Goal: Task Accomplishment & Management: Use online tool/utility

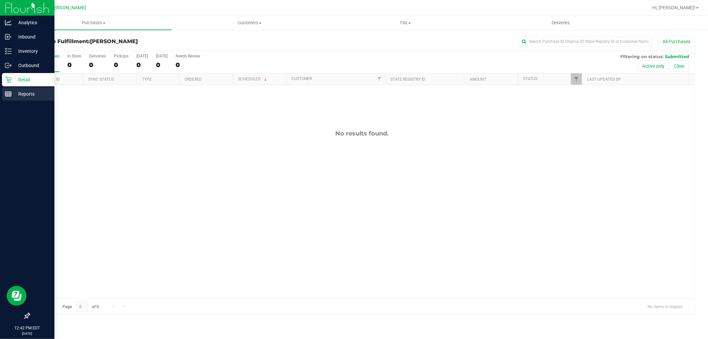
click at [11, 91] on icon at bounding box center [8, 94] width 7 height 7
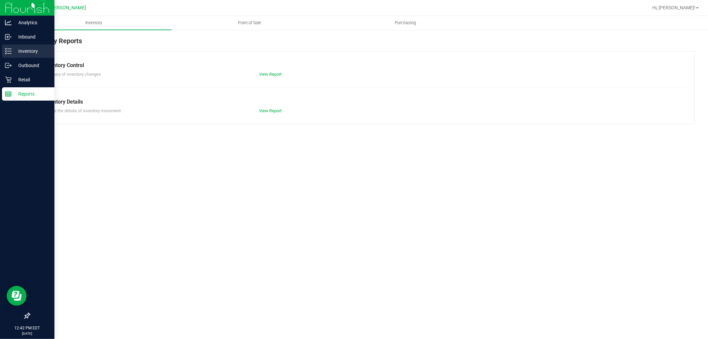
click at [8, 50] on icon at bounding box center [8, 51] width 7 height 7
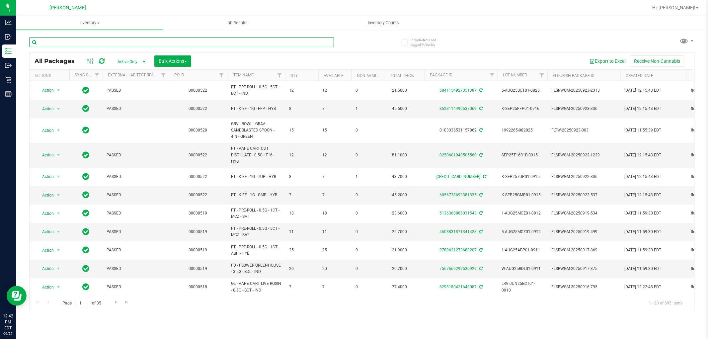
click at [111, 39] on input "text" at bounding box center [181, 42] width 305 height 10
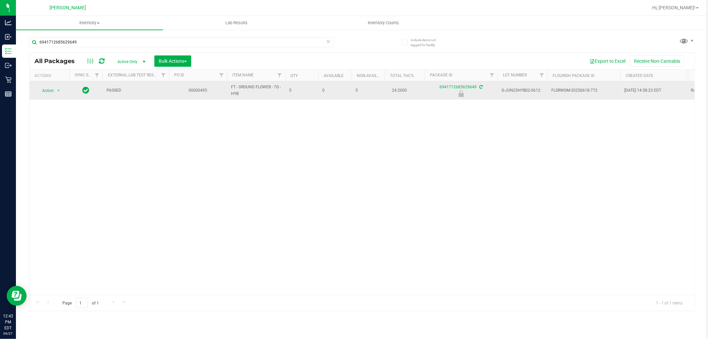
click at [271, 89] on span "FT - GROUND FLOWER - 7G - HYB" at bounding box center [256, 90] width 50 height 13
copy tr "FT - GROUND FLOWER - 7G - HYB"
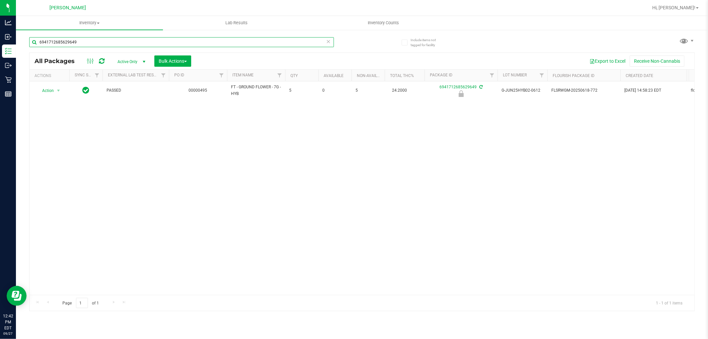
click at [72, 40] on input "6941712685629649" at bounding box center [181, 42] width 305 height 10
paste input "FT - GROUND FLOWER - 7G - HYB"
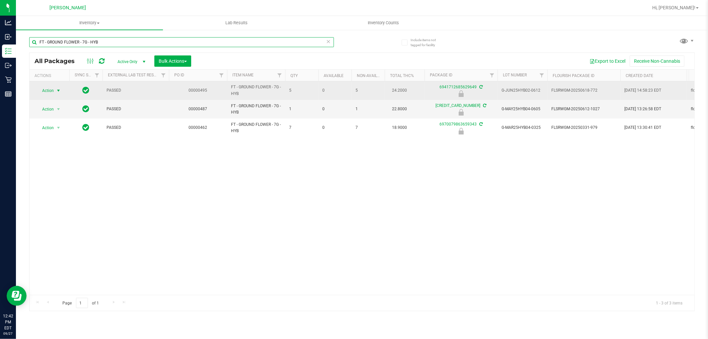
type input "FT - GROUND FLOWER - 7G - HYB"
click at [57, 90] on span "select" at bounding box center [58, 90] width 5 height 5
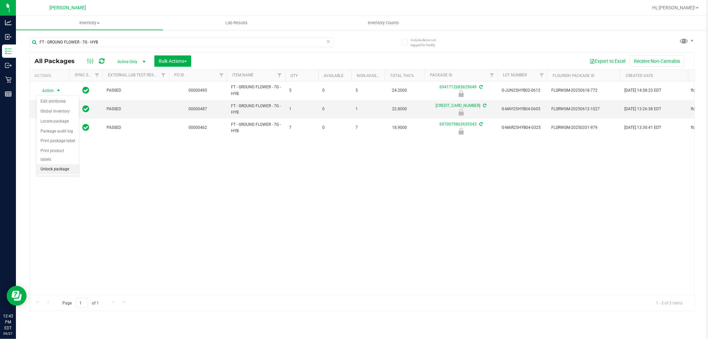
click at [59, 168] on li "Unlock package" at bounding box center [57, 169] width 42 height 10
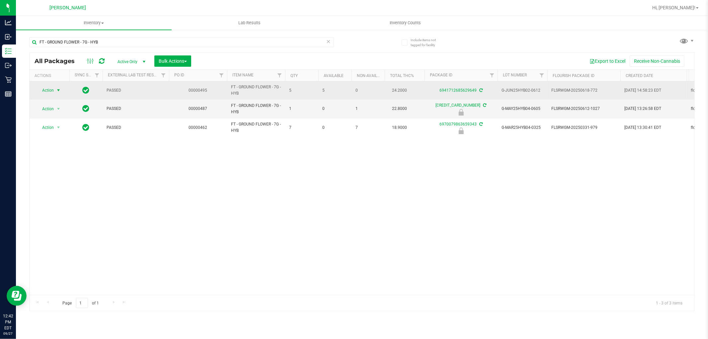
click at [60, 92] on span "select" at bounding box center [58, 90] width 5 height 5
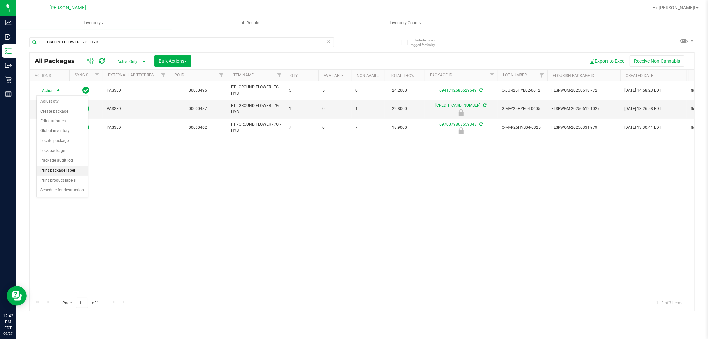
click at [68, 172] on li "Print package label" at bounding box center [61, 171] width 51 height 10
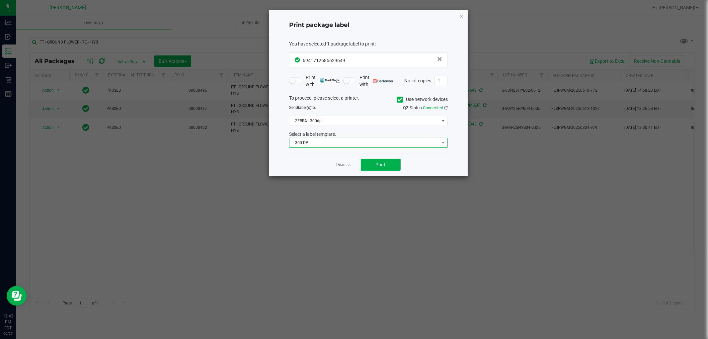
click at [320, 143] on span "300 DPI" at bounding box center [364, 142] width 150 height 9
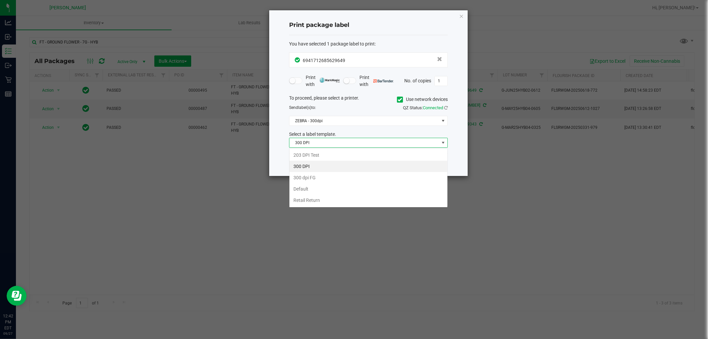
scroll to position [10, 158]
click at [310, 197] on li "Retail Return" at bounding box center [368, 199] width 158 height 11
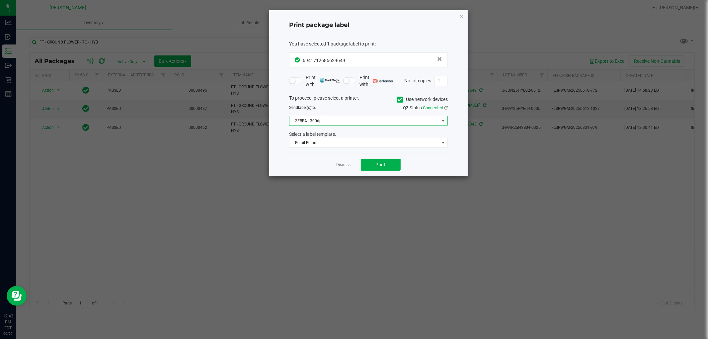
click at [310, 119] on span "ZEBRA - 300dpi" at bounding box center [364, 120] width 150 height 9
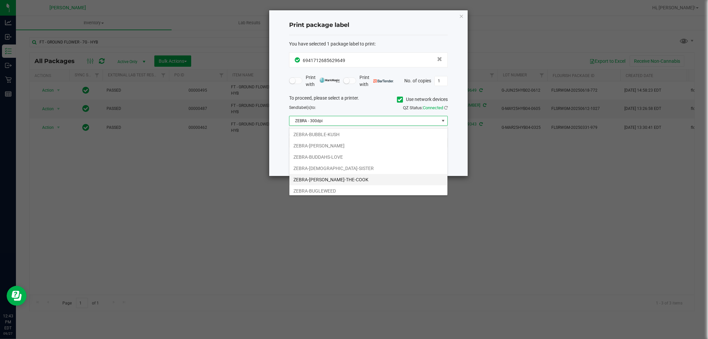
scroll to position [13, 0]
click at [336, 157] on li "ZEBRA-BUDDAHS-LOVE" at bounding box center [368, 154] width 158 height 11
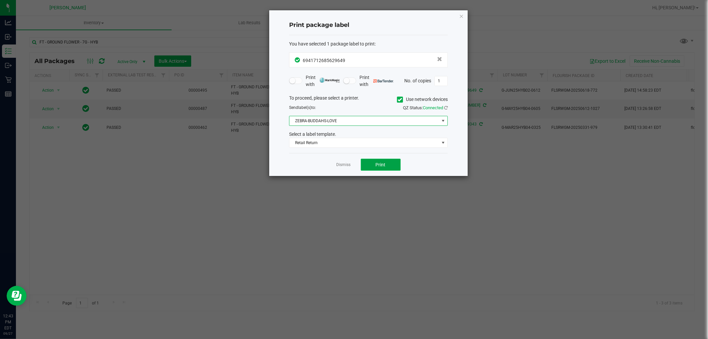
click at [380, 162] on span "Print" at bounding box center [381, 164] width 10 height 5
click at [344, 164] on link "Dismiss" at bounding box center [343, 165] width 14 height 6
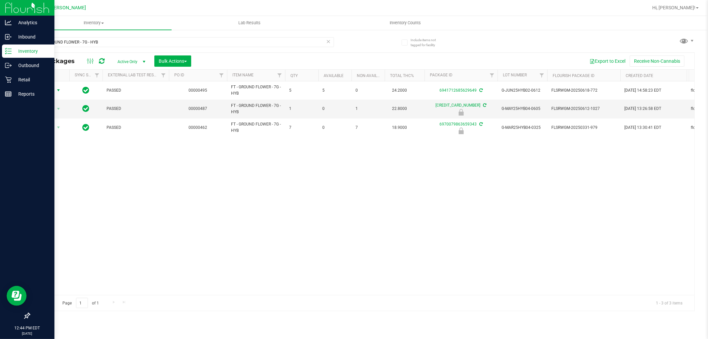
click at [27, 53] on p "Inventory" at bounding box center [32, 51] width 40 height 8
